Goal: Find specific page/section: Find specific page/section

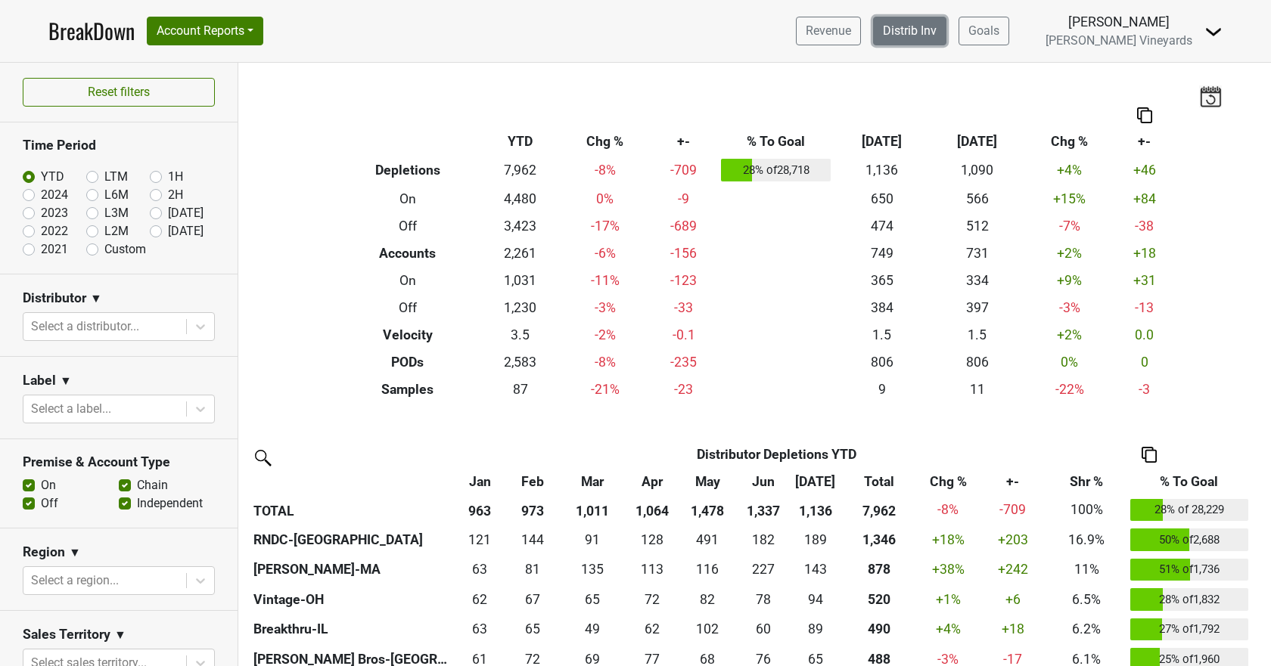
click at [946, 35] on link "Distrib Inv" at bounding box center [909, 31] width 73 height 29
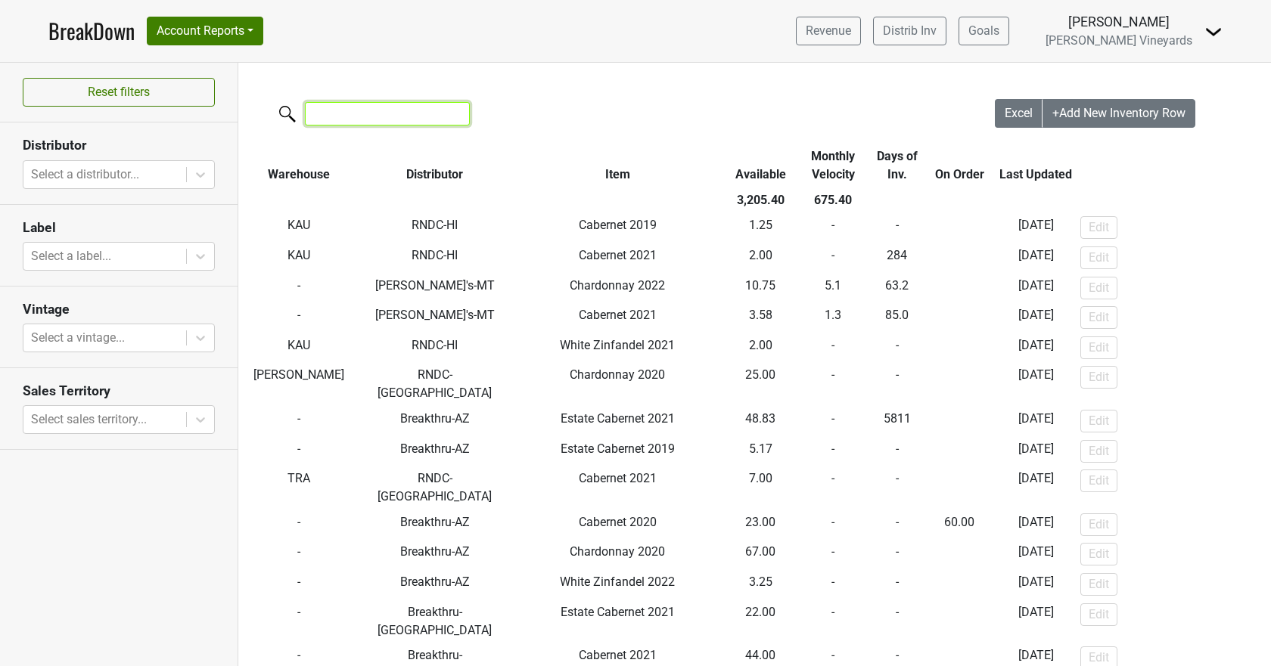
click at [415, 113] on input "search" at bounding box center [387, 113] width 165 height 23
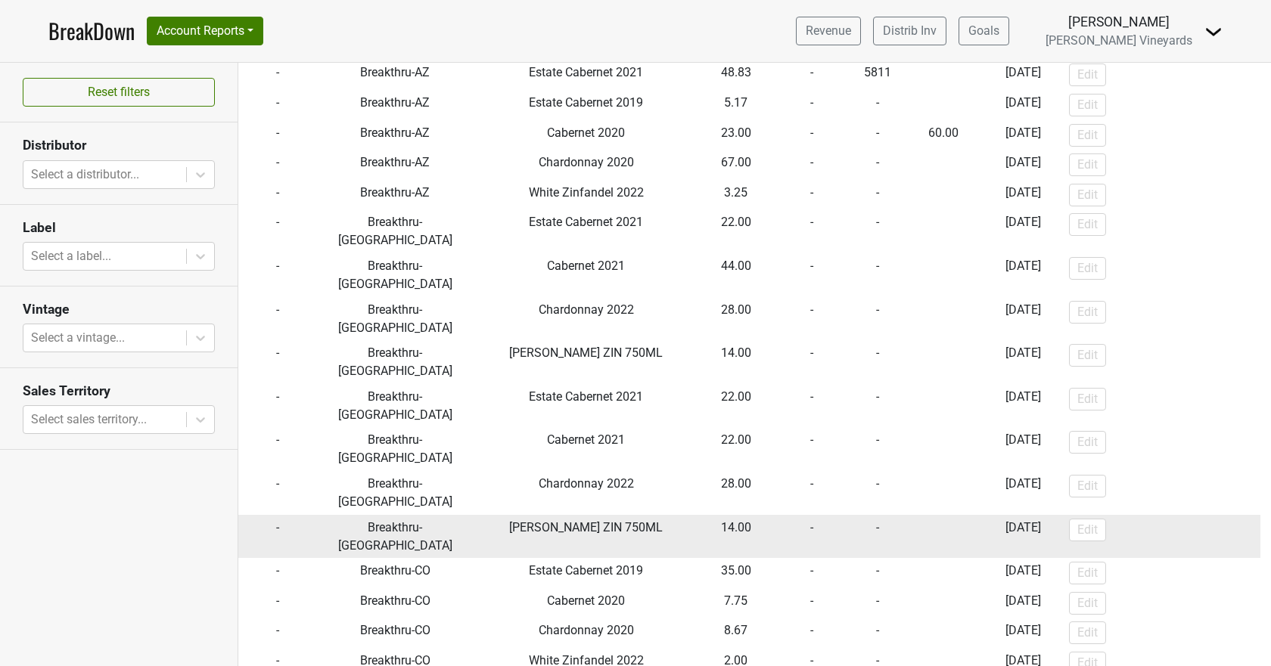
scroll to position [151, 0]
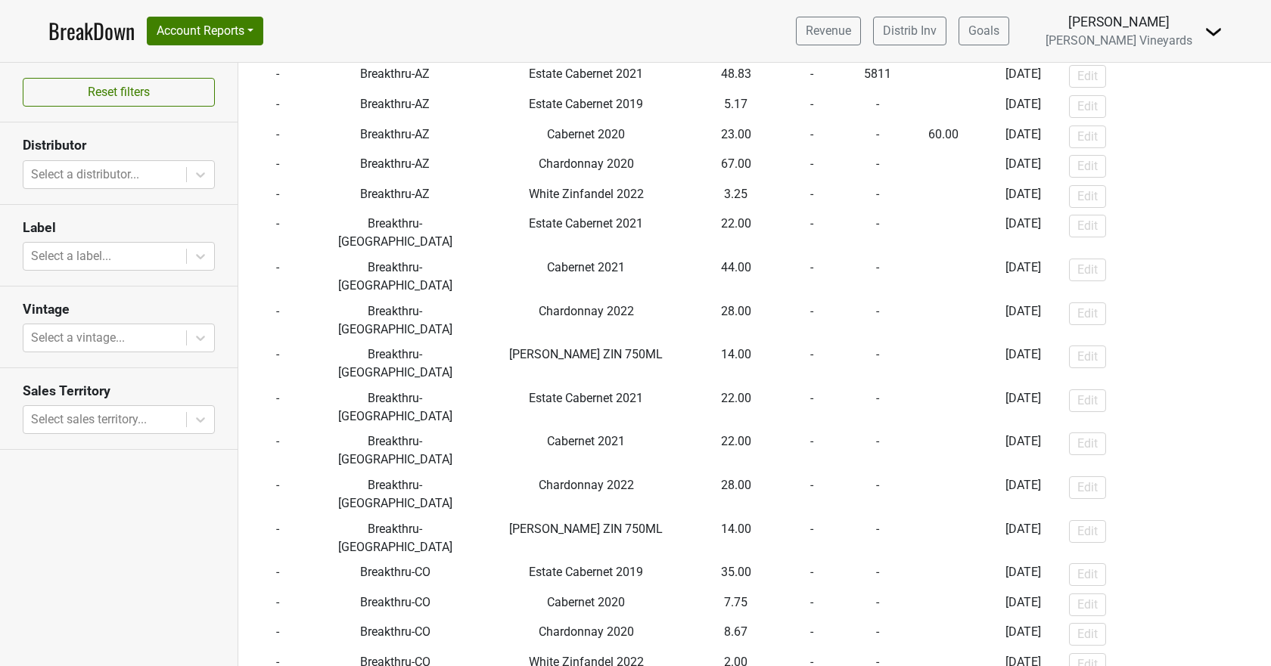
type input "breakthru"
